Goal: Navigation & Orientation: Find specific page/section

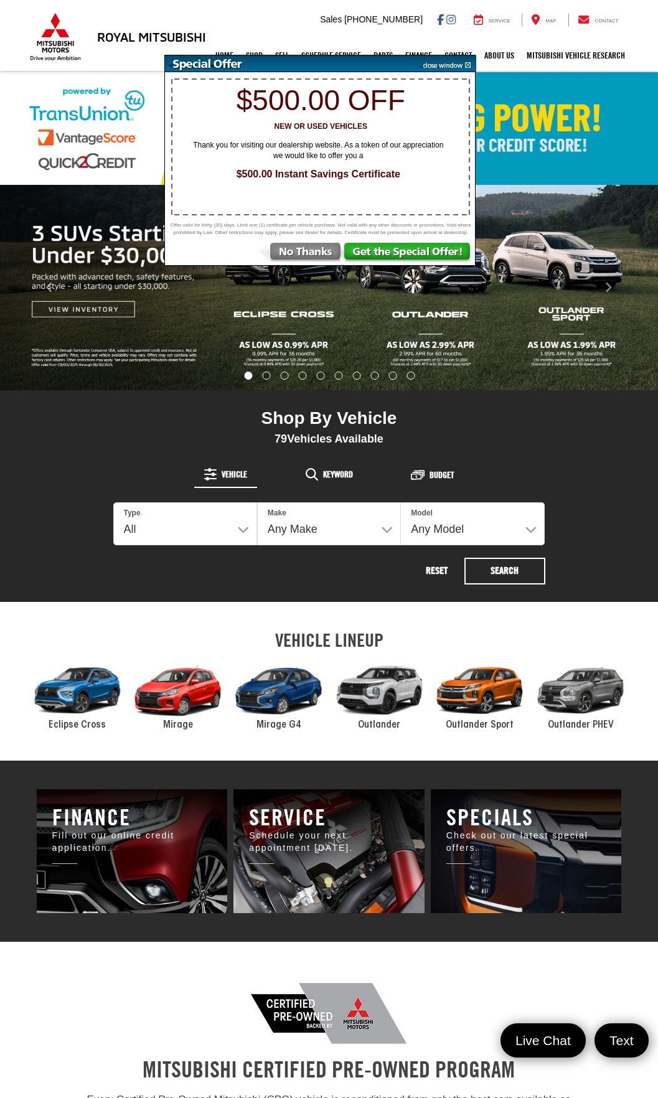
click at [295, 260] on img at bounding box center [300, 254] width 87 height 22
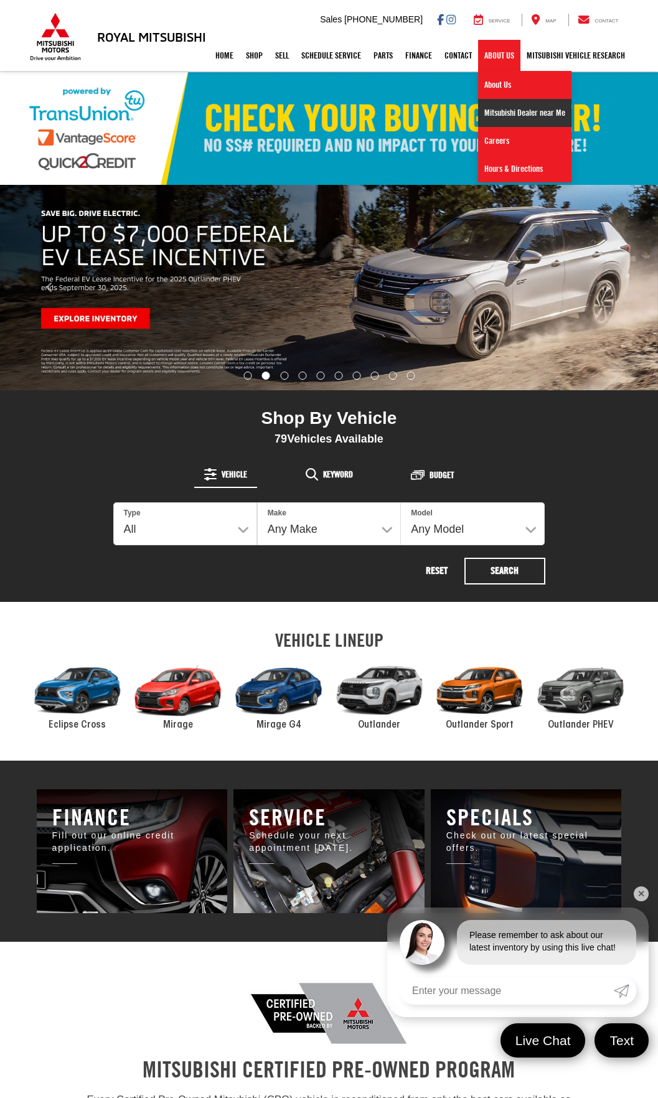
click at [504, 113] on link "Mitsubishi Dealer near Me" at bounding box center [524, 113] width 93 height 28
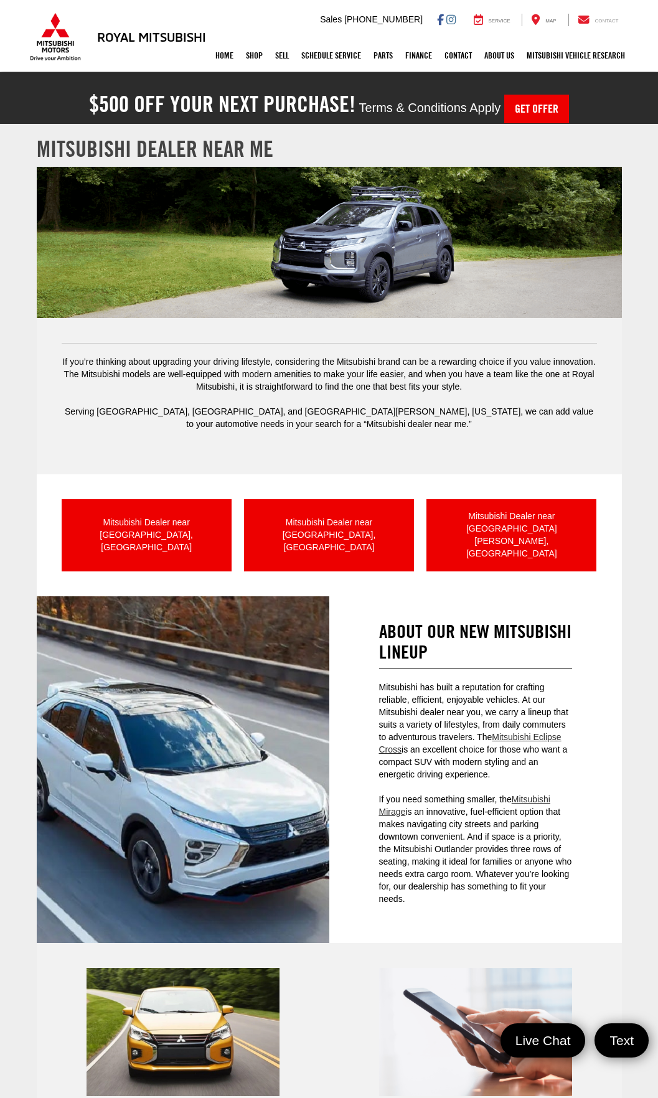
click at [592, 22] on div "Contact" at bounding box center [598, 20] width 60 height 12
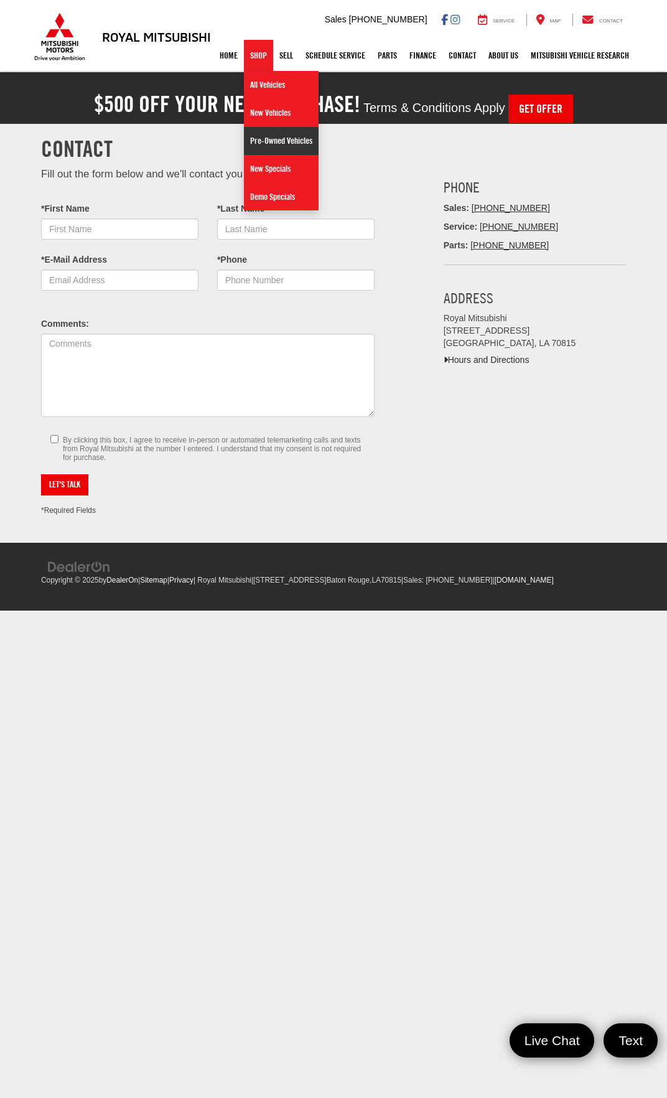
click at [280, 134] on link "Pre-Owned Vehicles" at bounding box center [281, 141] width 75 height 28
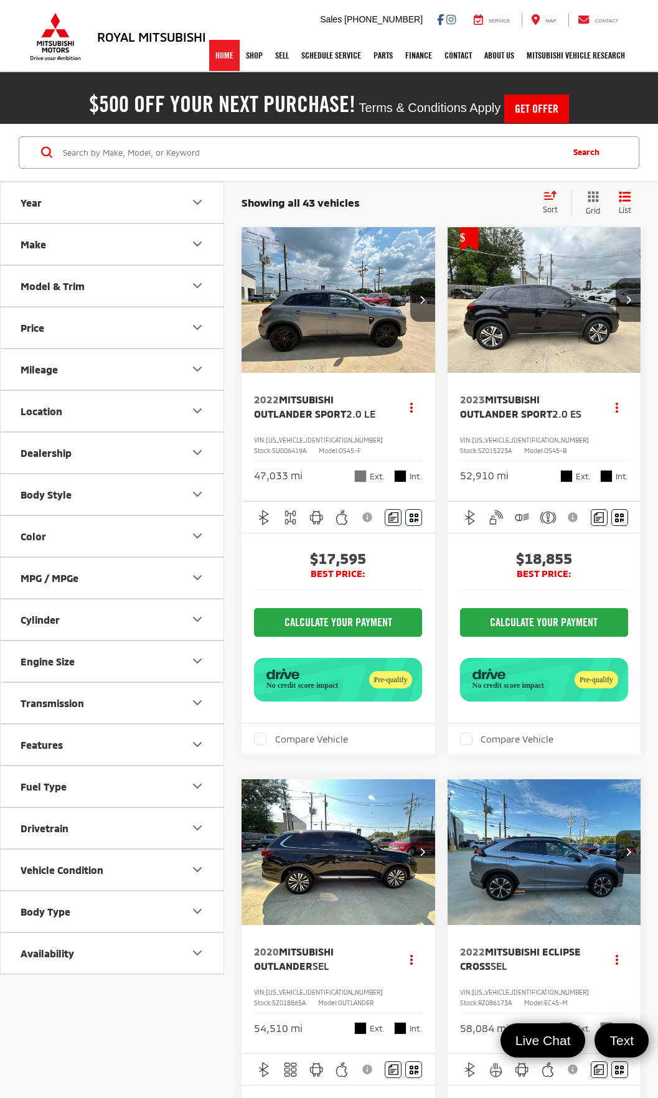
click at [229, 65] on link "Home" at bounding box center [224, 55] width 31 height 31
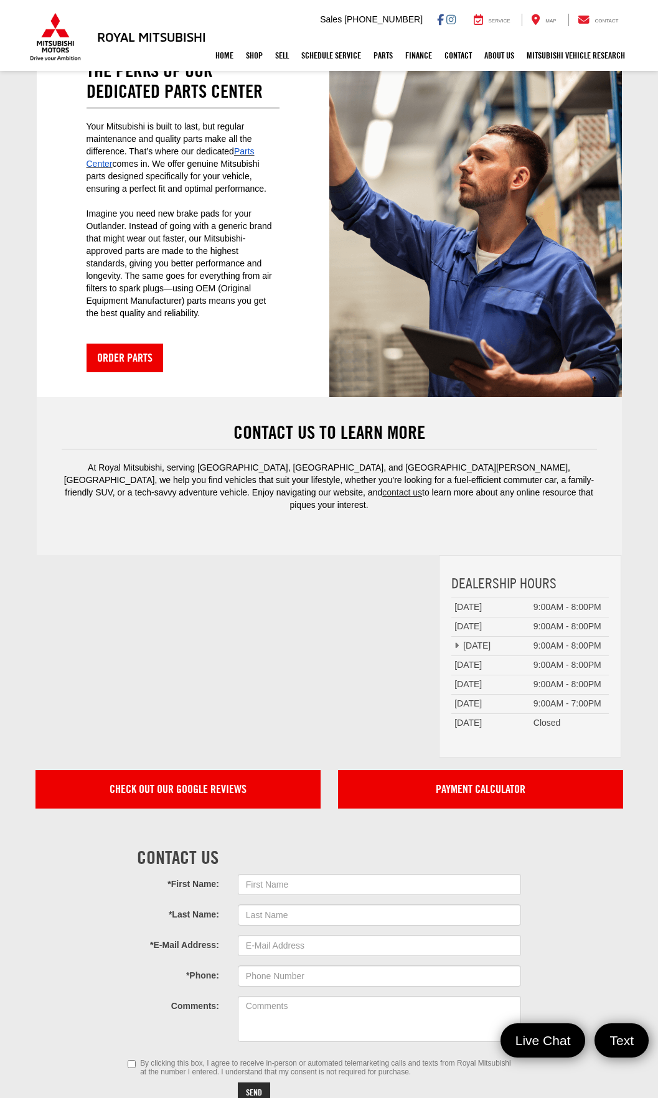
scroll to position [2720, 0]
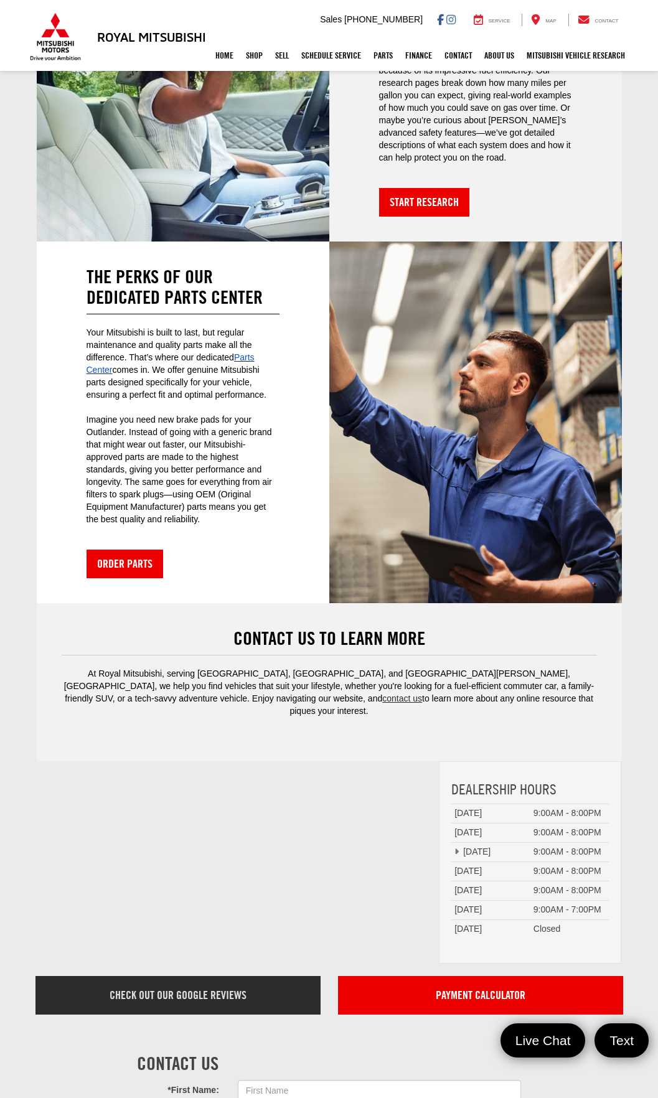
click at [226, 976] on link "Check Out Our Google Reviews" at bounding box center [177, 995] width 285 height 39
